Goal: Transaction & Acquisition: Obtain resource

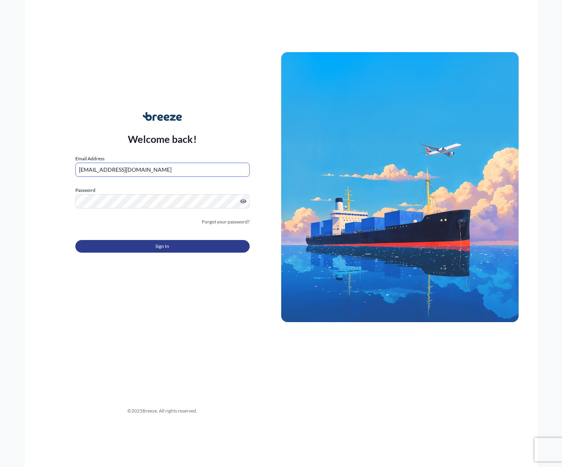
click at [138, 249] on button "Sign In" at bounding box center [162, 246] width 174 height 13
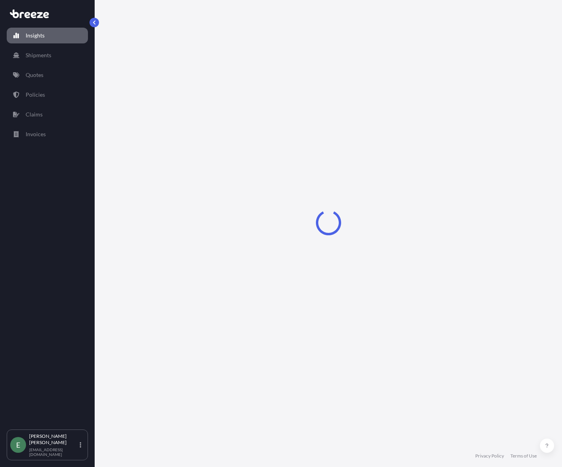
select select "2025"
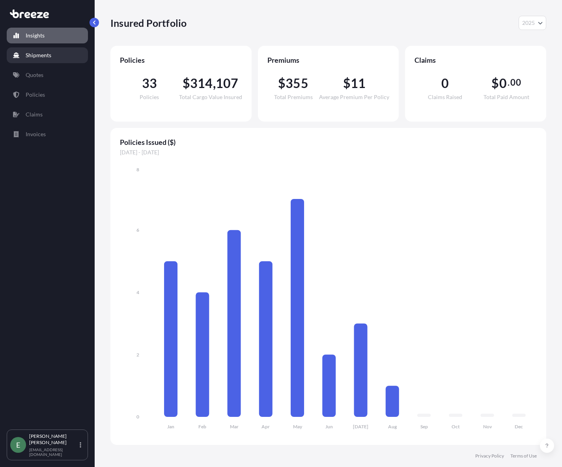
click at [40, 56] on p "Shipments" at bounding box center [39, 55] width 26 height 8
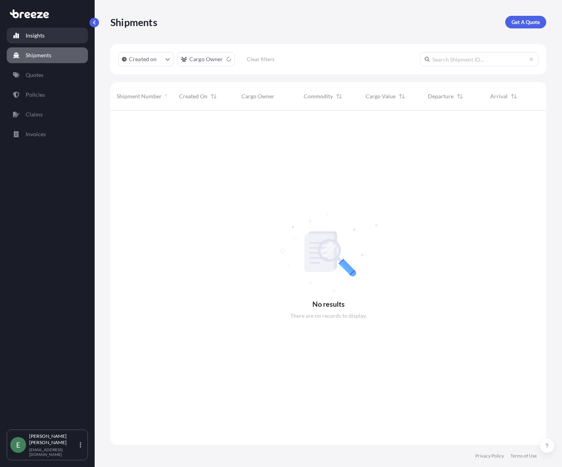
scroll to position [357, 430]
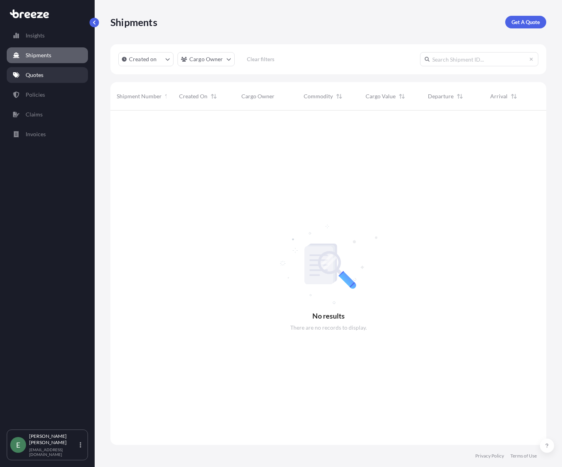
click at [30, 75] on p "Quotes" at bounding box center [35, 75] width 18 height 8
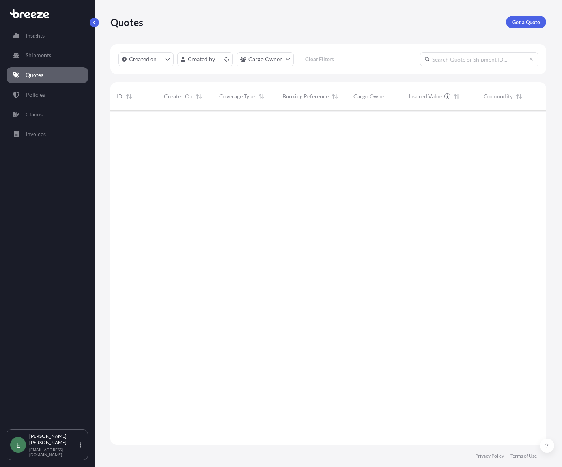
scroll to position [333, 430]
click at [518, 25] on p "Get a Quote" at bounding box center [526, 22] width 28 height 8
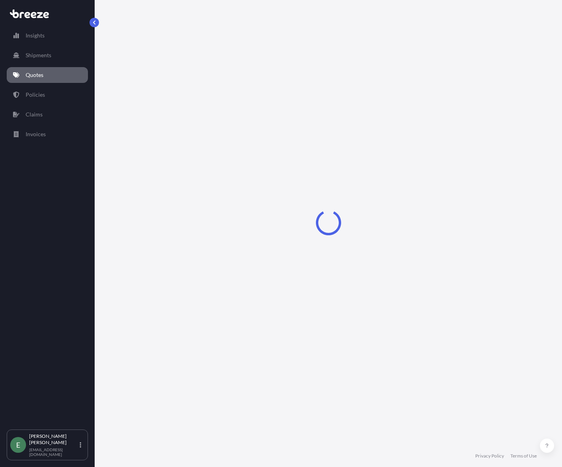
select select "Sea"
select select "1"
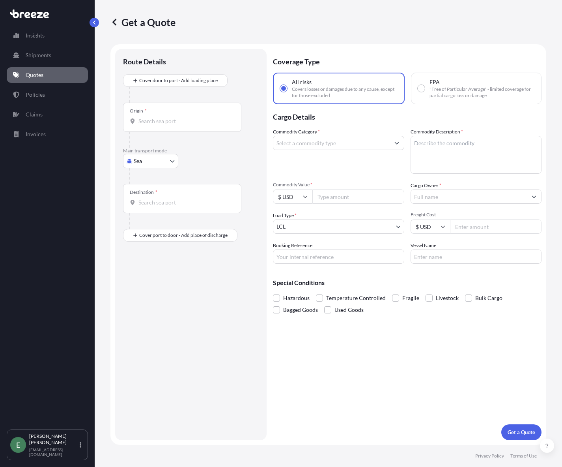
click at [146, 164] on body "Insights Shipments Quotes Policies Claims Invoices E [PERSON_NAME] [EMAIL_ADDRE…" at bounding box center [281, 233] width 562 height 467
click at [153, 206] on div "Road" at bounding box center [150, 210] width 49 height 14
select select "Road"
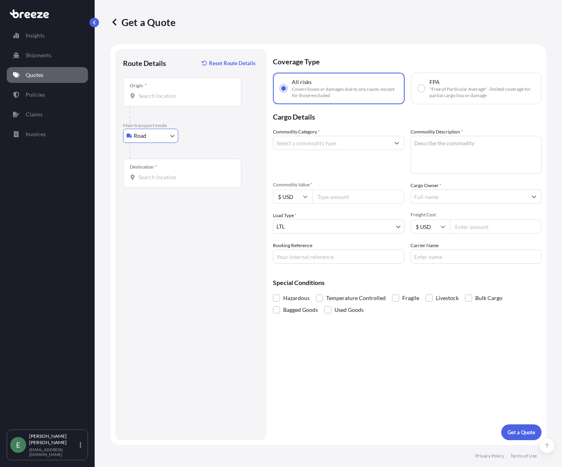
click at [163, 102] on div "Origin *" at bounding box center [182, 91] width 118 height 29
click at [163, 100] on input "Origin *" at bounding box center [184, 96] width 93 height 8
click at [170, 97] on input "Origin * Please select an origin" at bounding box center [184, 96] width 93 height 8
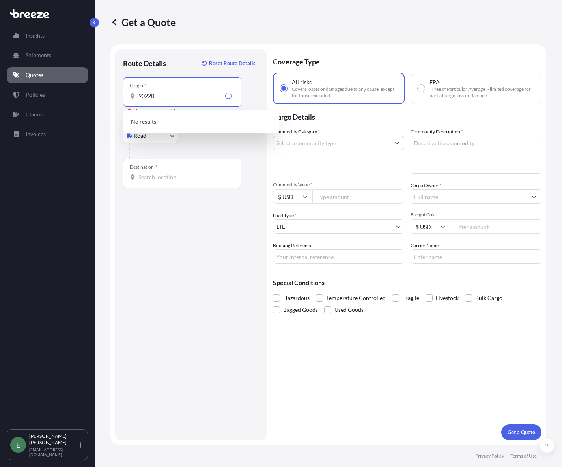
type input "90220"
click at [110, 126] on form "Route Details Reset Route Details Place of loading Road Road Rail Origin * 9022…" at bounding box center [328, 244] width 436 height 400
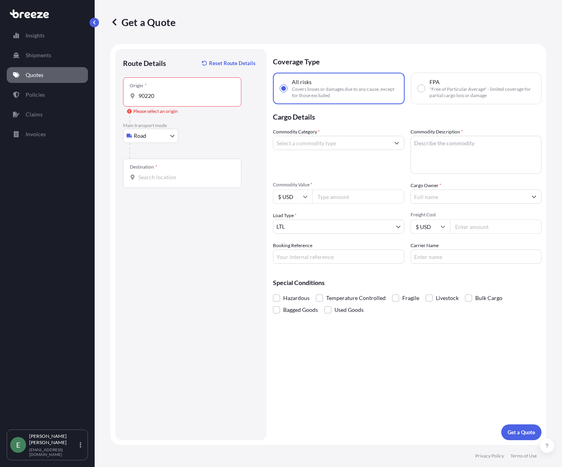
click at [153, 177] on input "Destination *" at bounding box center [184, 177] width 93 height 8
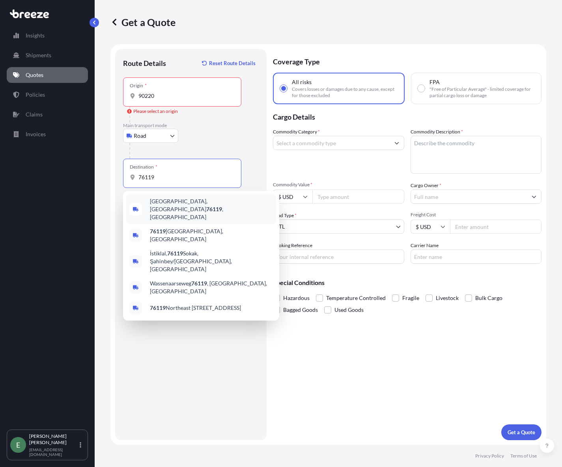
click at [158, 202] on span "[GEOGRAPHIC_DATA] , [GEOGRAPHIC_DATA]" at bounding box center [211, 209] width 123 height 24
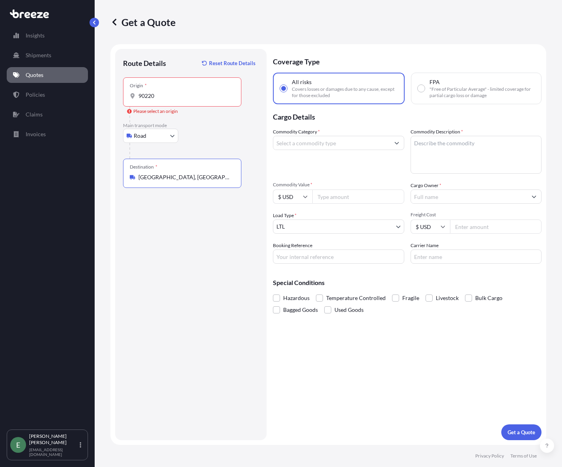
type input "[GEOGRAPHIC_DATA], [GEOGRAPHIC_DATA]"
click at [165, 97] on input "90220" at bounding box center [184, 96] width 93 height 8
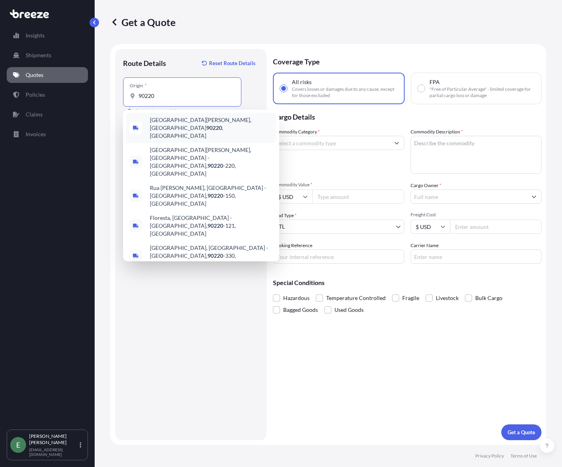
click at [170, 125] on span "[GEOGRAPHIC_DATA][PERSON_NAME] , [GEOGRAPHIC_DATA]" at bounding box center [211, 128] width 123 height 24
type input "[GEOGRAPHIC_DATA][PERSON_NAME], [GEOGRAPHIC_DATA]"
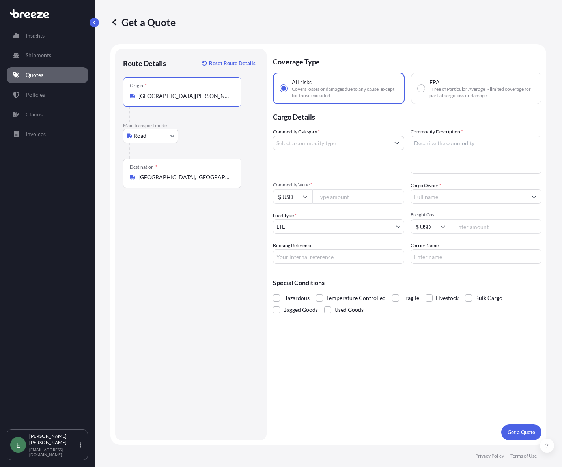
click at [329, 151] on div "Commodity Category *" at bounding box center [338, 151] width 131 height 46
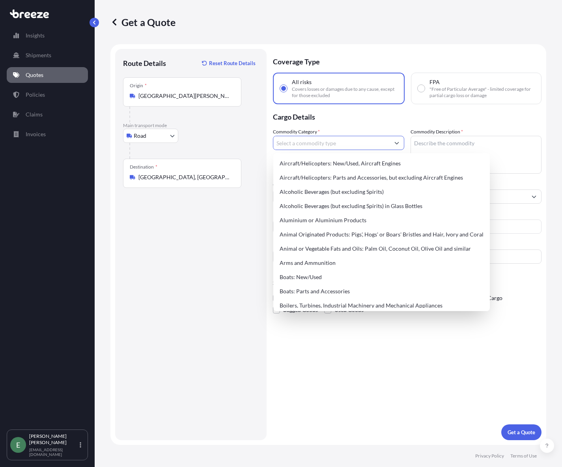
click at [330, 145] on input "Commodity Category *" at bounding box center [331, 143] width 116 height 14
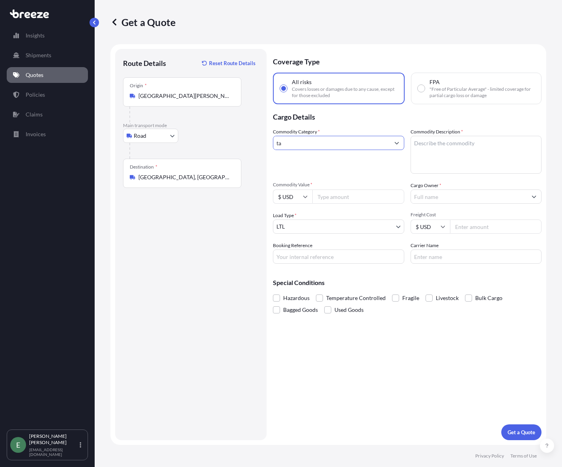
type input "t"
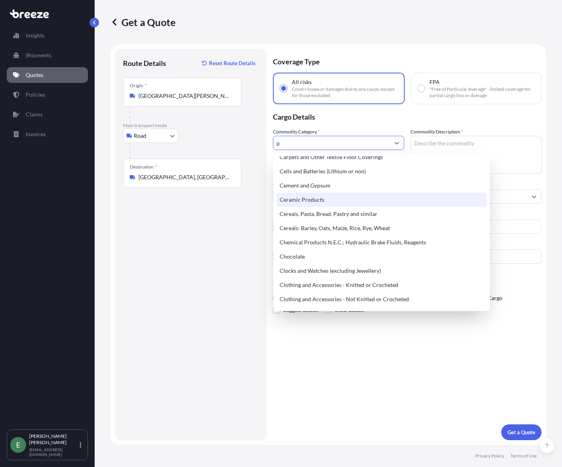
scroll to position [123, 0]
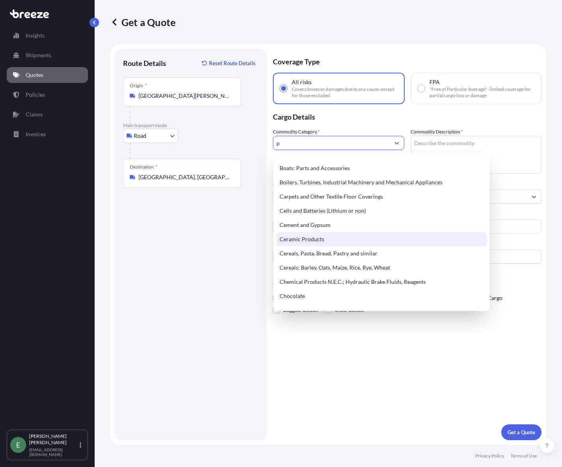
click at [322, 240] on div "Ceramic Products" at bounding box center [382, 239] width 210 height 14
type input "Ceramic Products"
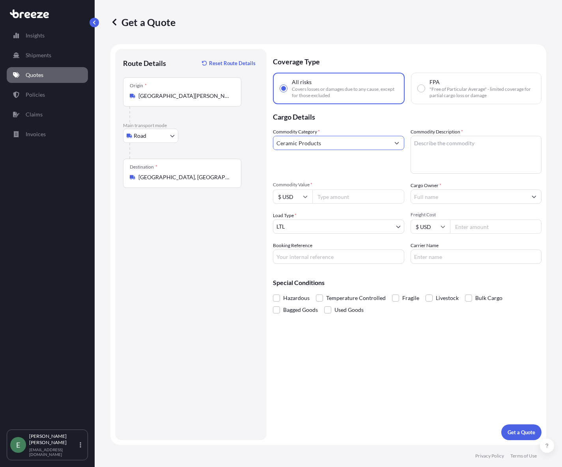
click at [444, 151] on textarea "Commodity Description *" at bounding box center [476, 155] width 131 height 38
click at [463, 148] on textarea "Commodity Description *" at bounding box center [476, 155] width 131 height 38
paste textarea "Porcelain Dinnerware - Plates, Bowls & Sets - Royal Doulton"
drag, startPoint x: 438, startPoint y: 143, endPoint x: 454, endPoint y: 140, distance: 16.2
click at [454, 140] on textarea "Porcelain Dinnerware - Plates, Bowls & Sets - Royal Doulton" at bounding box center [476, 155] width 131 height 38
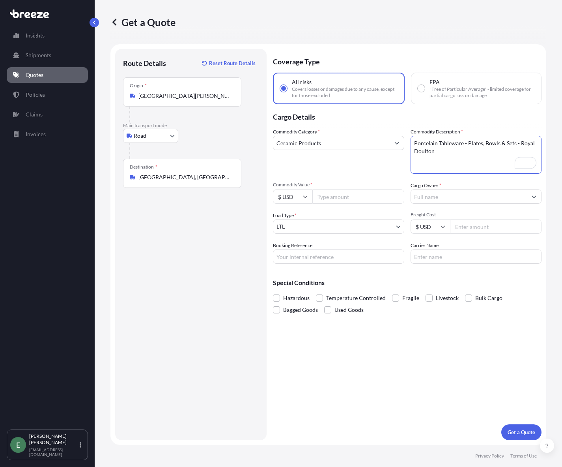
drag, startPoint x: 464, startPoint y: 144, endPoint x: 475, endPoint y: 154, distance: 15.9
click at [475, 154] on textarea "Porcelain Tableware - Plates, Bowls & Sets - Royal Doulton" at bounding box center [476, 155] width 131 height 38
type textarea "Porcelain Tableware"
click at [344, 196] on input "Commodity Value *" at bounding box center [358, 196] width 92 height 14
type input "15000"
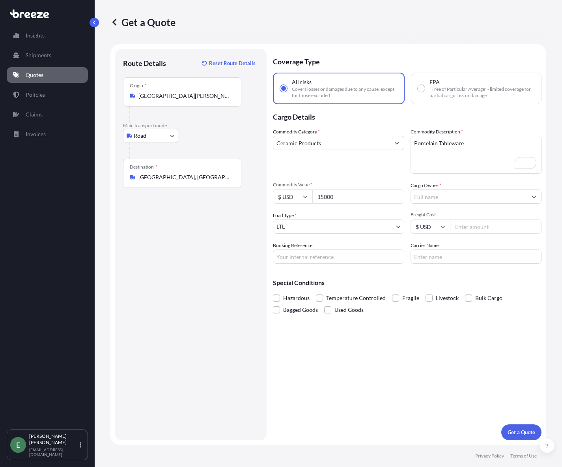
click at [436, 197] on input "Cargo Owner *" at bounding box center [469, 196] width 116 height 14
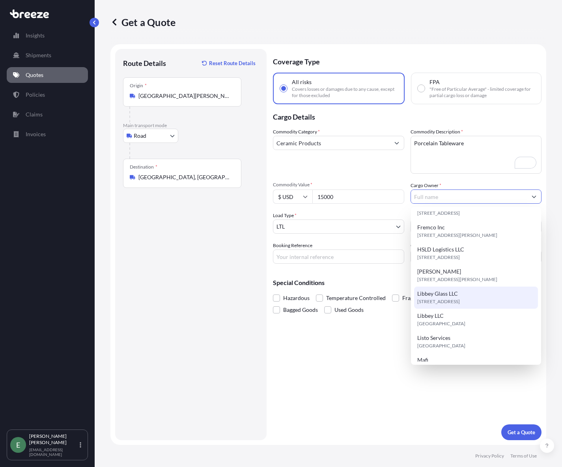
scroll to position [39, 0]
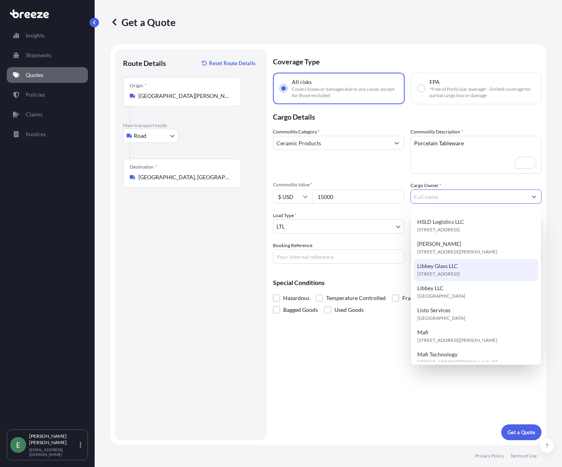
click at [505, 269] on div "Libbey Glass LLC [STREET_ADDRESS]" at bounding box center [476, 270] width 124 height 22
type input "Libbey Glass LLC"
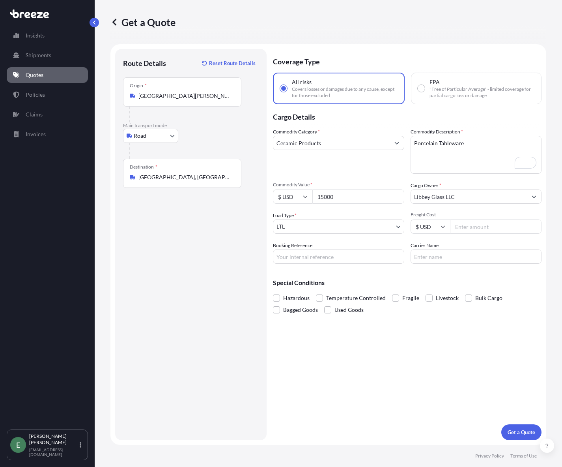
click at [475, 229] on input "Freight Cost" at bounding box center [496, 226] width 92 height 14
click at [486, 224] on input "Freight Cost" at bounding box center [496, 226] width 92 height 14
type input "1750"
click at [326, 258] on input "Booking Reference" at bounding box center [338, 256] width 131 height 14
drag, startPoint x: 307, startPoint y: 256, endPoint x: 303, endPoint y: 252, distance: 5.3
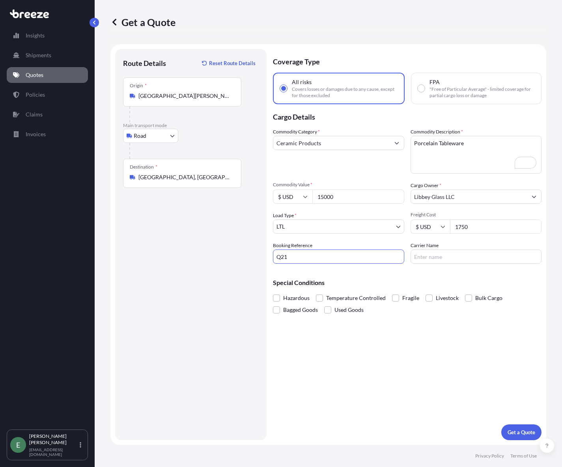
click at [307, 257] on input "Q21" at bounding box center [338, 256] width 131 height 14
type input "Q2131"
click at [451, 258] on input "Carrier Name" at bounding box center [476, 256] width 131 height 14
type input "Forward Air"
click at [521, 432] on p "Get a Quote" at bounding box center [522, 432] width 28 height 8
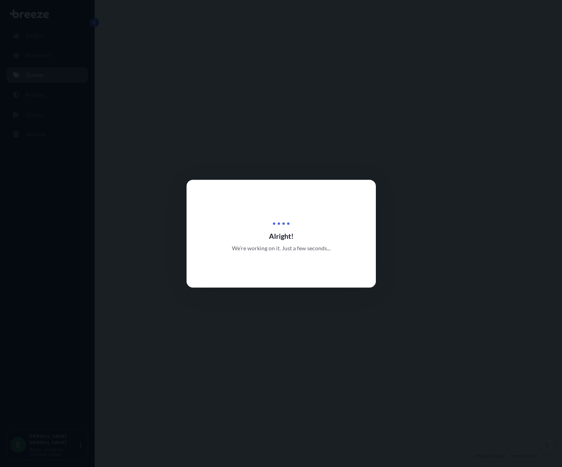
select select "Road"
select select "1"
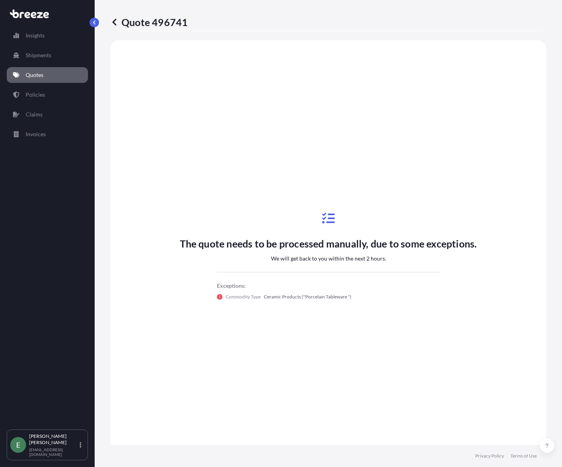
scroll to position [305, 0]
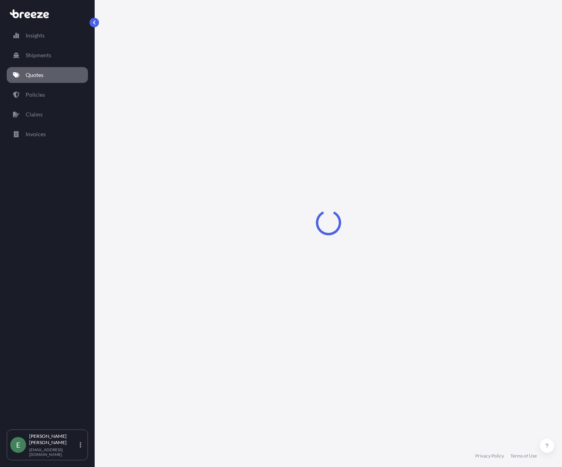
select select "Road"
select select "1"
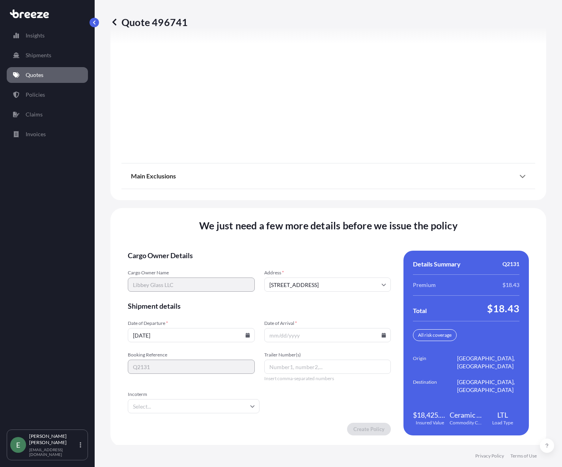
scroll to position [1043, 0]
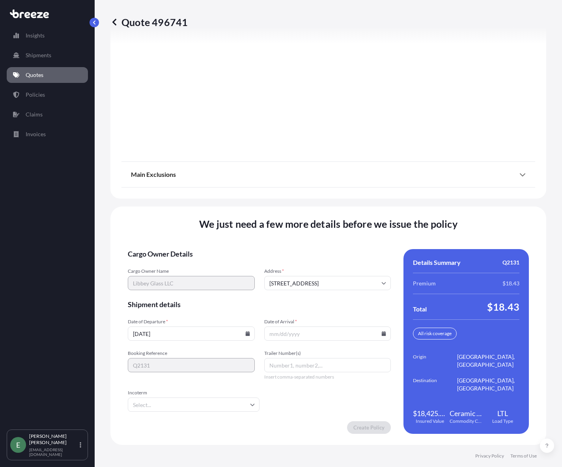
click at [281, 330] on input "Date of Arrival *" at bounding box center [327, 333] width 127 height 14
click at [243, 333] on input "08/13/2025" at bounding box center [191, 333] width 127 height 14
click at [246, 333] on icon at bounding box center [247, 333] width 5 height 5
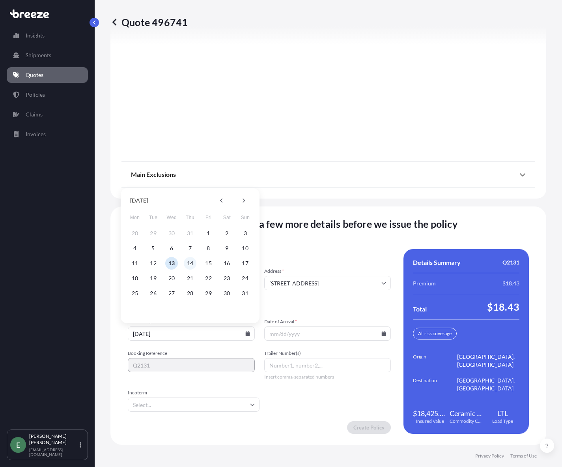
click at [189, 265] on button "14" at bounding box center [190, 263] width 13 height 13
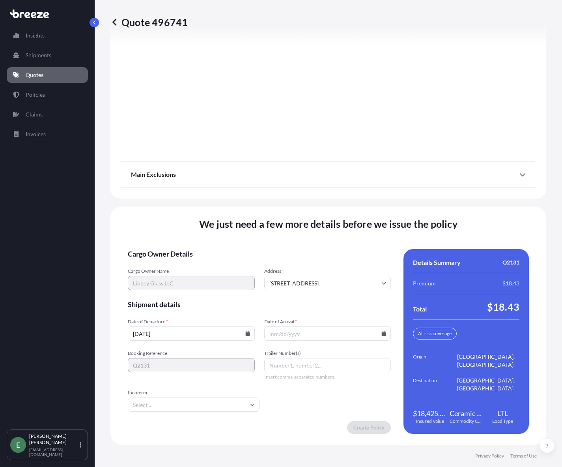
type input "08/14/2025"
click at [382, 333] on icon at bounding box center [384, 333] width 4 height 5
click at [325, 262] on button "14" at bounding box center [324, 263] width 13 height 13
click at [382, 334] on icon at bounding box center [384, 333] width 4 height 5
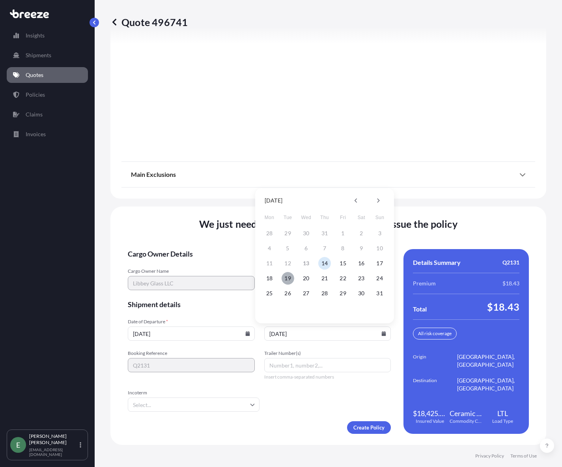
click at [287, 279] on button "19" at bounding box center [288, 278] width 13 height 13
type input "08/19/2025"
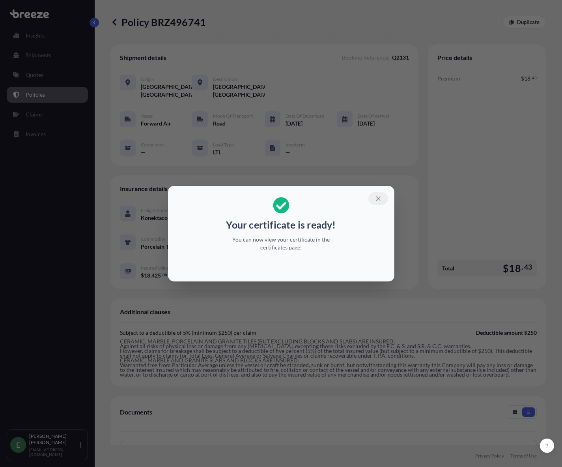
click at [382, 197] on button "button" at bounding box center [378, 198] width 20 height 13
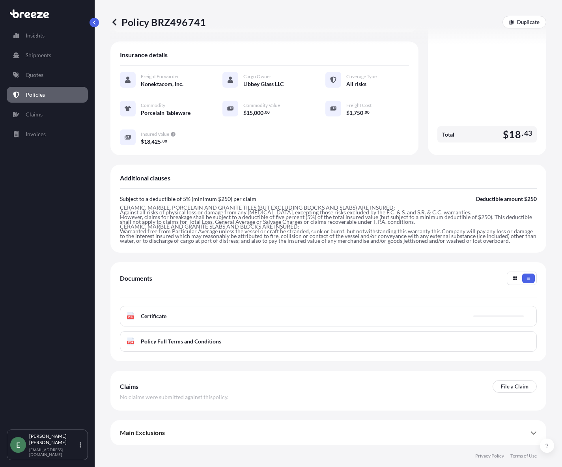
scroll to position [134, 0]
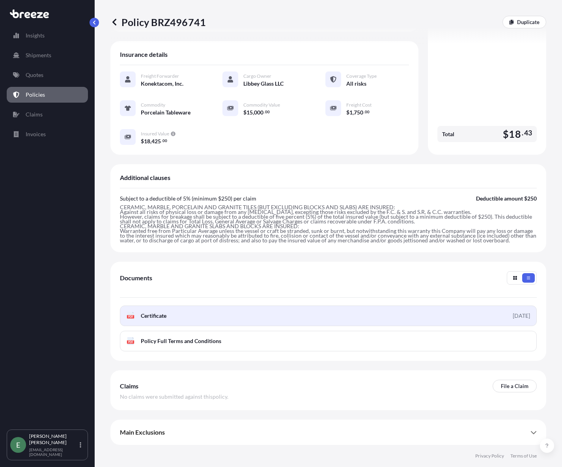
click at [152, 316] on span "Certificate" at bounding box center [154, 316] width 26 height 8
